Goal: Find specific page/section: Find specific page/section

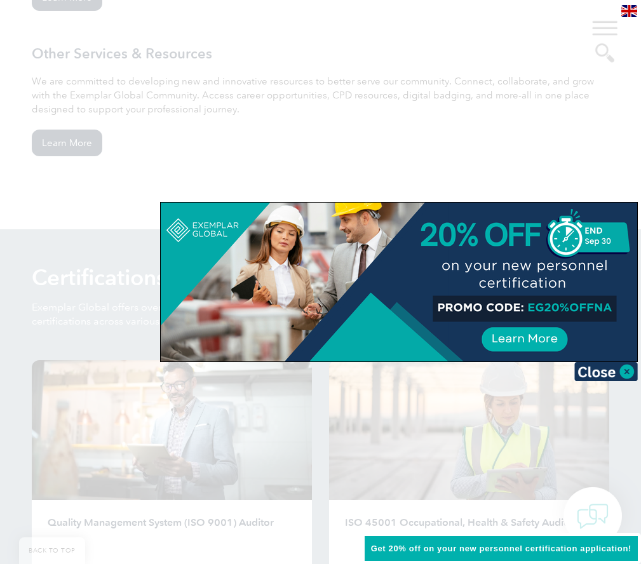
scroll to position [1334, 0]
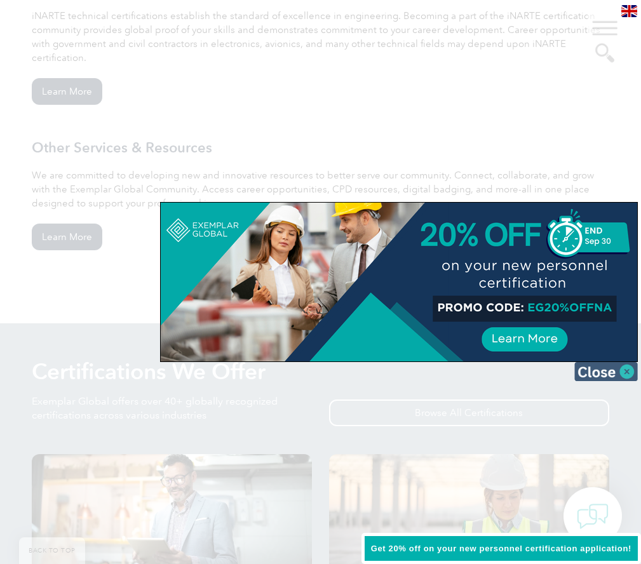
click at [626, 372] on img at bounding box center [606, 371] width 64 height 19
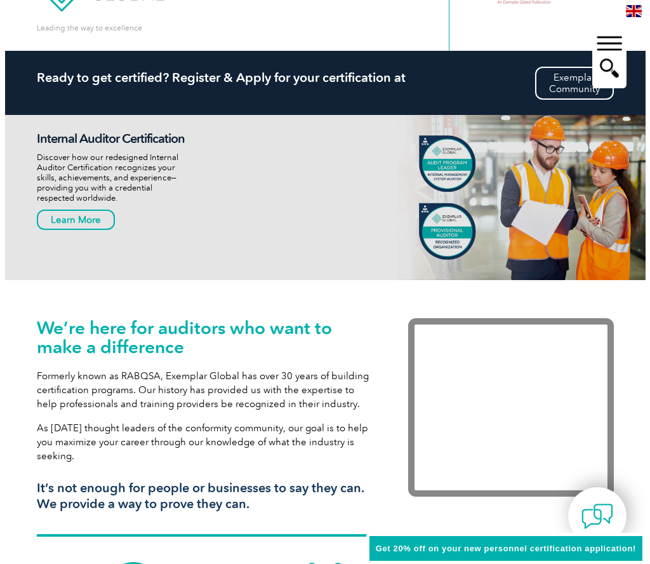
scroll to position [0, 0]
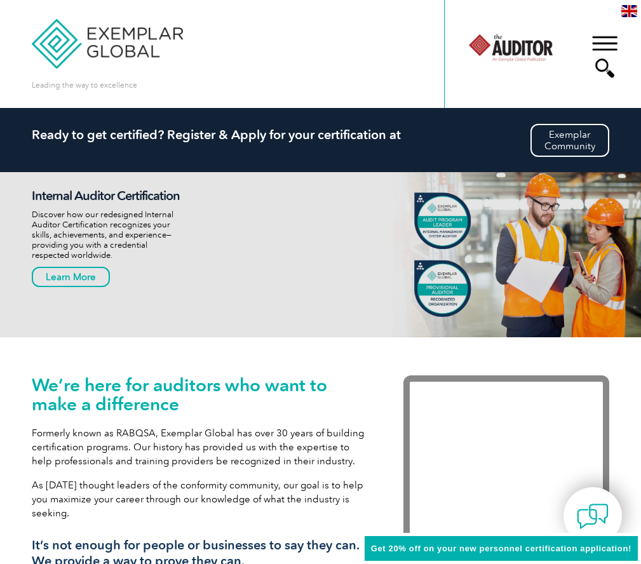
click at [538, 48] on div at bounding box center [510, 48] width 86 height 70
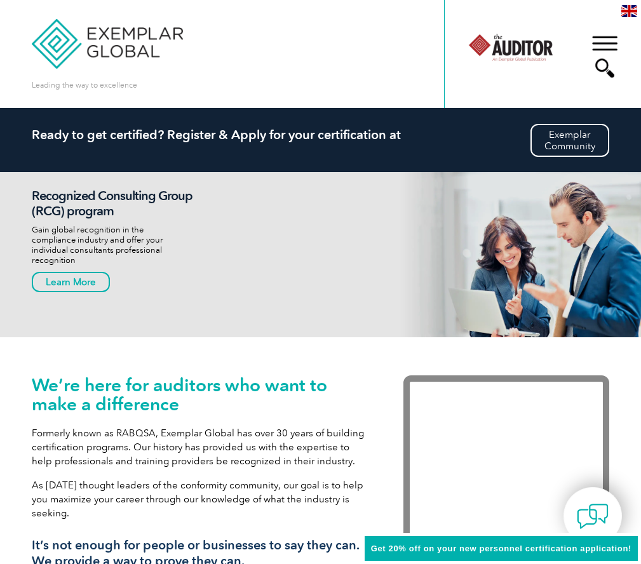
click at [600, 65] on div "▼" at bounding box center [604, 57] width 34 height 64
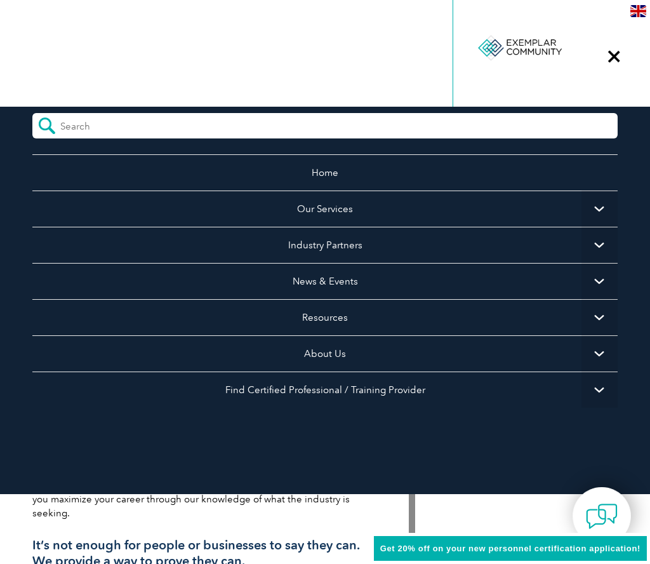
click at [67, 125] on input "search" at bounding box center [116, 122] width 113 height 19
paste input "[PERSON_NAME]"
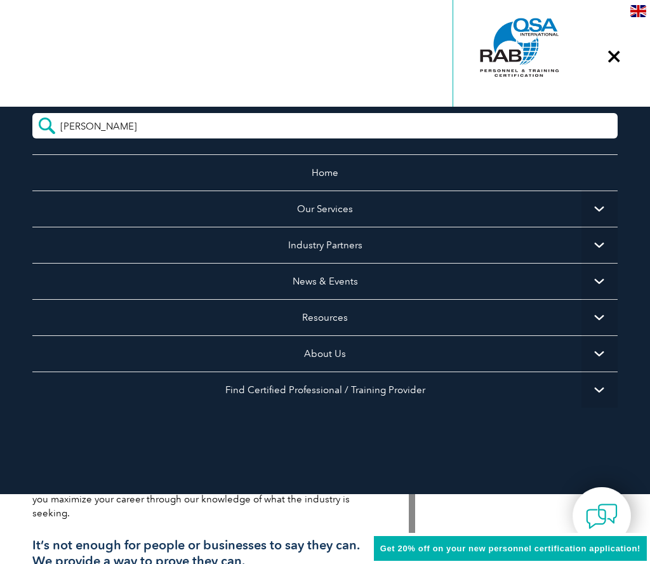
type input "[PERSON_NAME]"
click at [32, 113] on input "submit" at bounding box center [46, 125] width 28 height 25
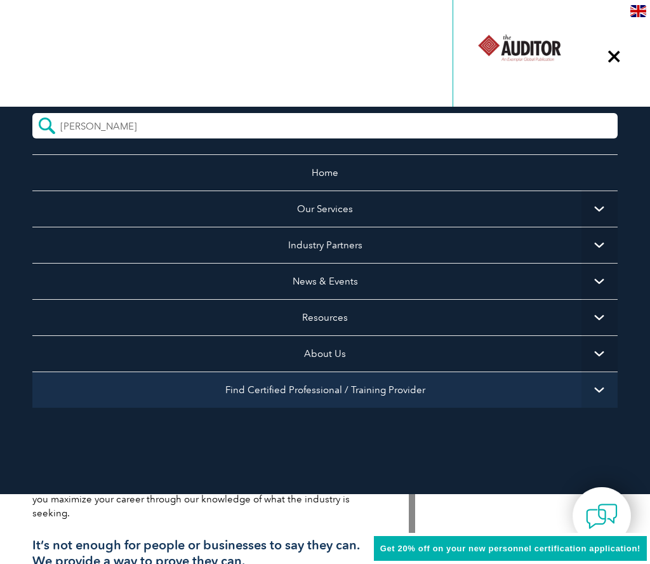
click at [255, 390] on link "Find Certified Professional / Training Provider" at bounding box center [325, 390] width 586 height 36
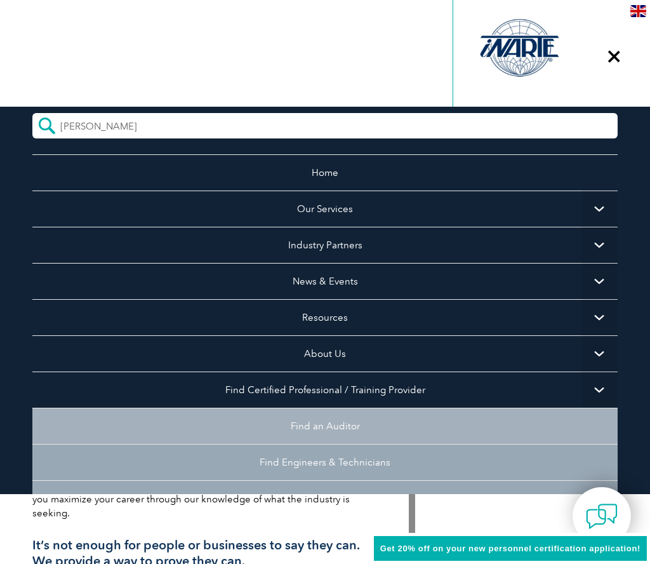
click at [299, 422] on link "Find an Auditor" at bounding box center [325, 426] width 586 height 36
